Goal: Entertainment & Leisure: Browse casually

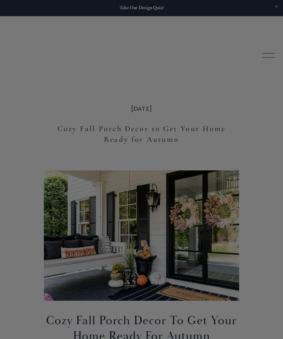
click at [268, 256] on div at bounding box center [141, 169] width 283 height 339
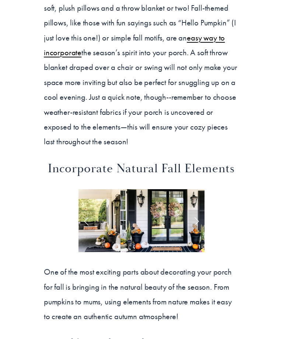
scroll to position [1116, 0]
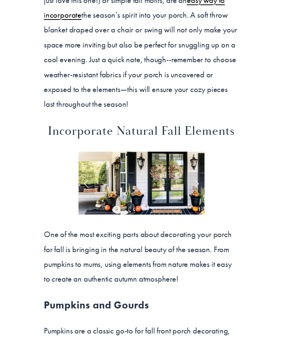
click at [197, 172] on link "Next Slide" at bounding box center [196, 183] width 16 height 22
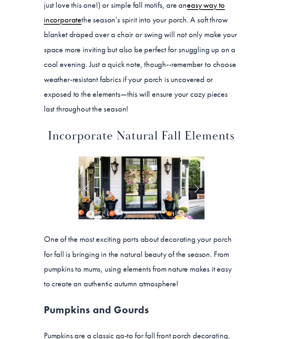
click at [196, 178] on link "Next Slide" at bounding box center [196, 189] width 16 height 22
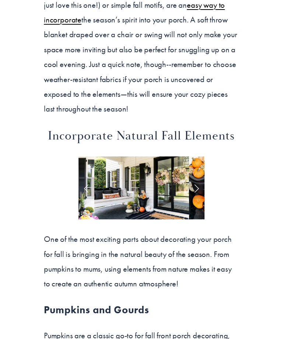
click at [196, 177] on link "Next Slide" at bounding box center [196, 188] width 16 height 22
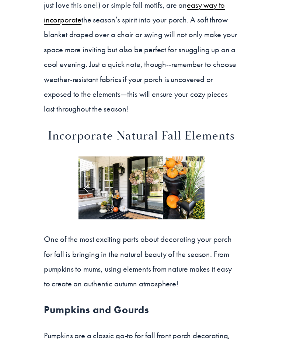
click at [193, 177] on link "Next Slide" at bounding box center [196, 188] width 16 height 22
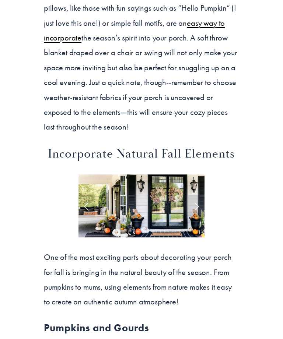
scroll to position [1088, 0]
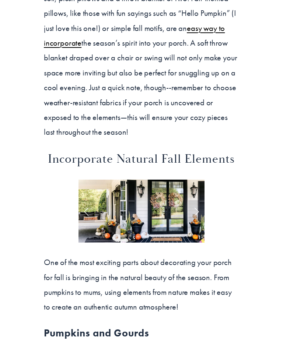
click at [198, 200] on link "Next Slide" at bounding box center [196, 211] width 16 height 22
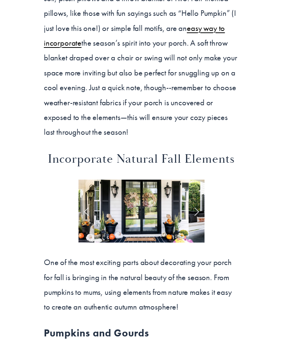
click at [198, 200] on link "Next Slide" at bounding box center [196, 211] width 16 height 22
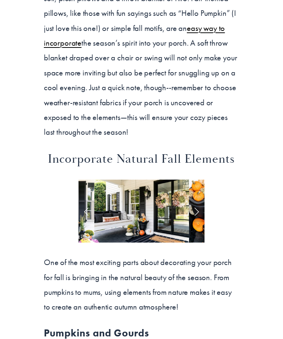
click at [194, 200] on link "Next Slide" at bounding box center [196, 211] width 16 height 22
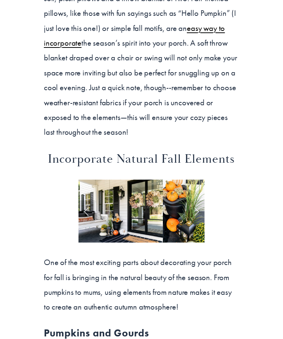
click at [196, 200] on link "Next Slide" at bounding box center [196, 211] width 16 height 22
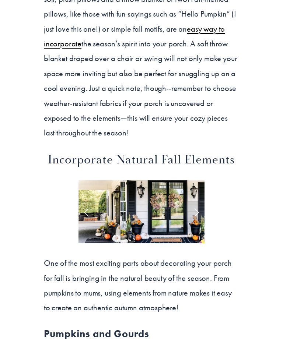
click at [194, 202] on link "Next Slide" at bounding box center [196, 213] width 16 height 22
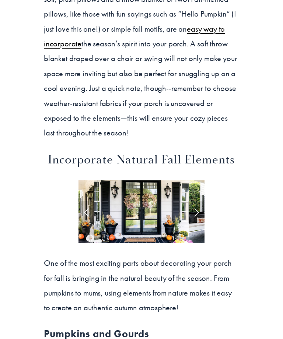
click at [197, 201] on link "Next Slide" at bounding box center [196, 212] width 16 height 22
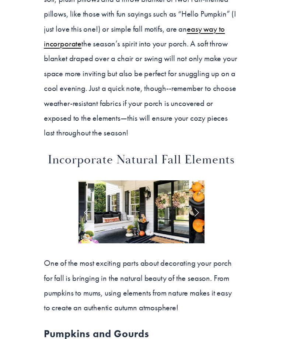
click at [196, 201] on link "Next Slide" at bounding box center [196, 212] width 16 height 22
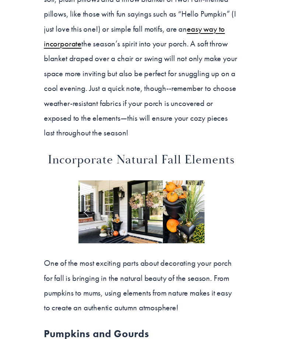
click at [197, 201] on link "Next Slide" at bounding box center [196, 212] width 16 height 22
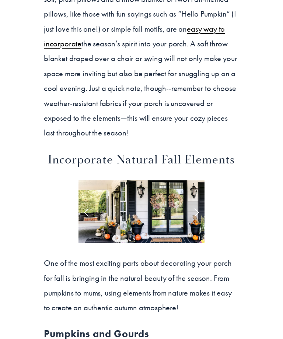
click at [196, 201] on link "Next Slide" at bounding box center [196, 212] width 16 height 22
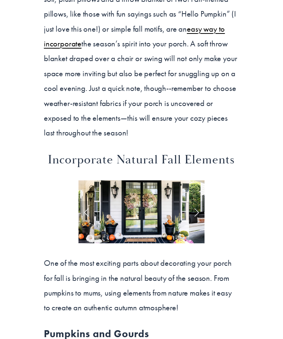
click at [196, 201] on link "Next Slide" at bounding box center [196, 212] width 16 height 22
click at [198, 201] on link "Next Slide" at bounding box center [196, 212] width 16 height 22
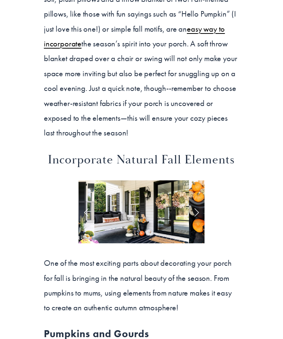
click at [194, 201] on link "Next Slide" at bounding box center [196, 212] width 16 height 22
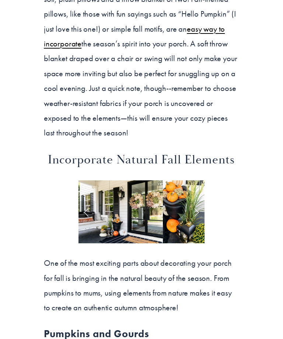
click at [197, 201] on link "Next Slide" at bounding box center [196, 212] width 16 height 22
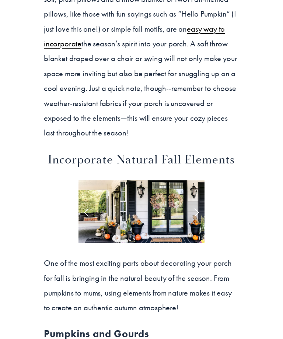
click at [196, 201] on link "Next Slide" at bounding box center [196, 212] width 16 height 22
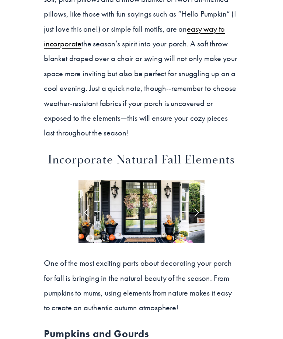
click at [198, 201] on link "Next Slide" at bounding box center [196, 212] width 16 height 22
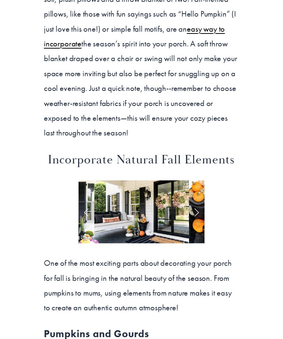
click at [199, 201] on link "Next Slide" at bounding box center [196, 212] width 16 height 22
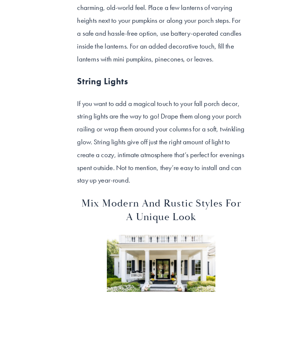
scroll to position [2165, 0]
